Goal: Obtain resource: Download file/media

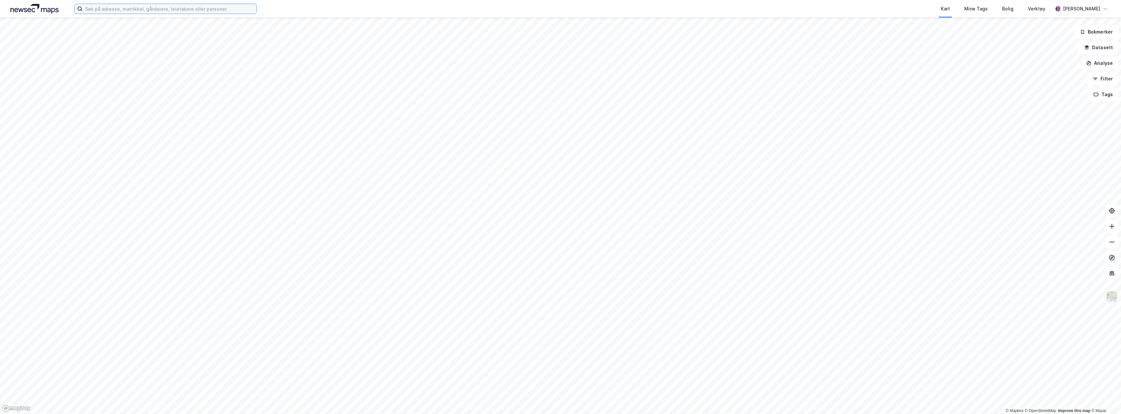
click at [127, 11] on input at bounding box center [169, 9] width 174 height 10
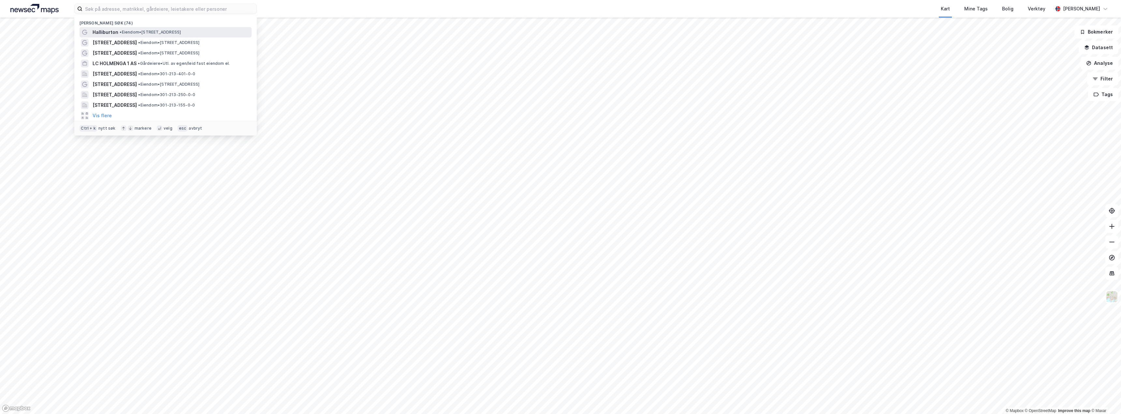
click at [122, 33] on span "•" at bounding box center [121, 32] width 2 height 5
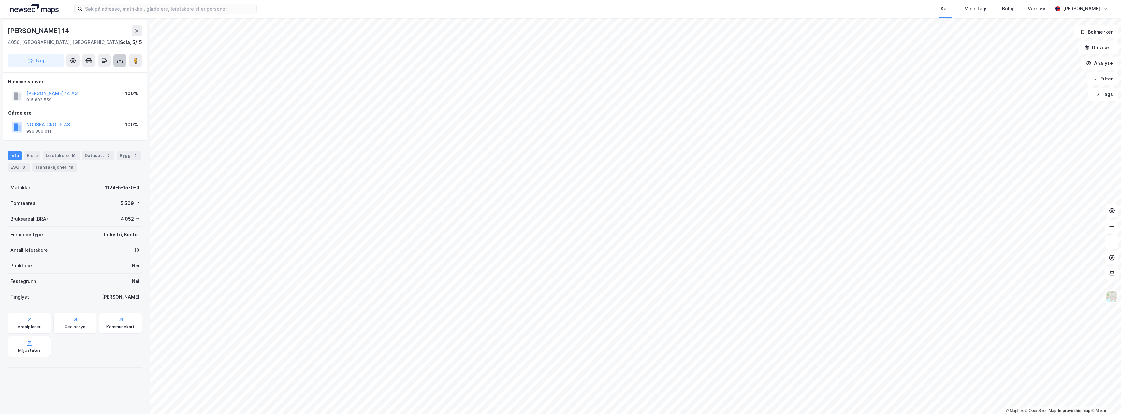
click at [122, 61] on icon at bounding box center [120, 60] width 7 height 7
click at [99, 76] on div "Last ned grunnbok" at bounding box center [88, 73] width 38 height 5
